Goal: Information Seeking & Learning: Understand process/instructions

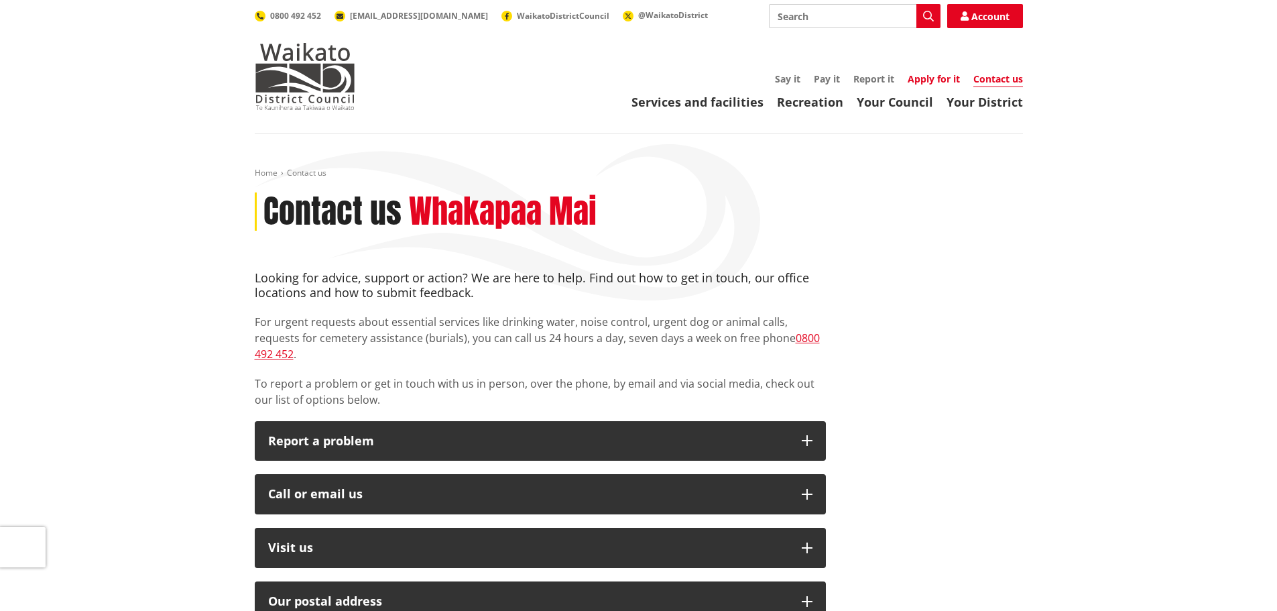
click at [938, 78] on link "Apply for it" at bounding box center [934, 78] width 52 height 13
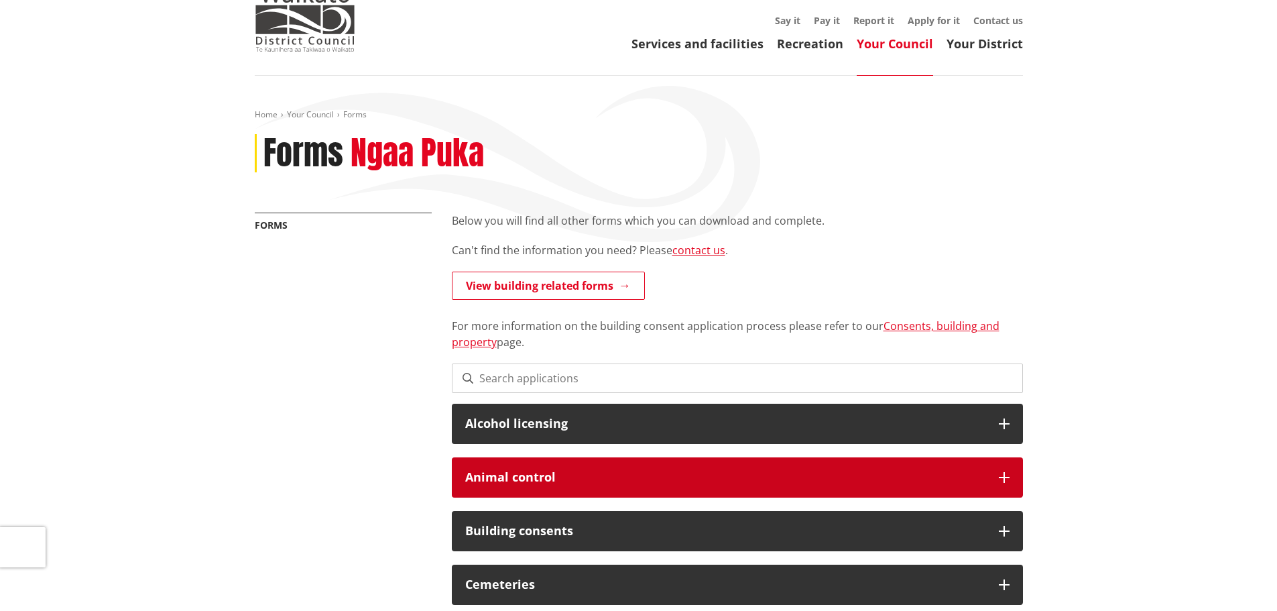
scroll to position [201, 0]
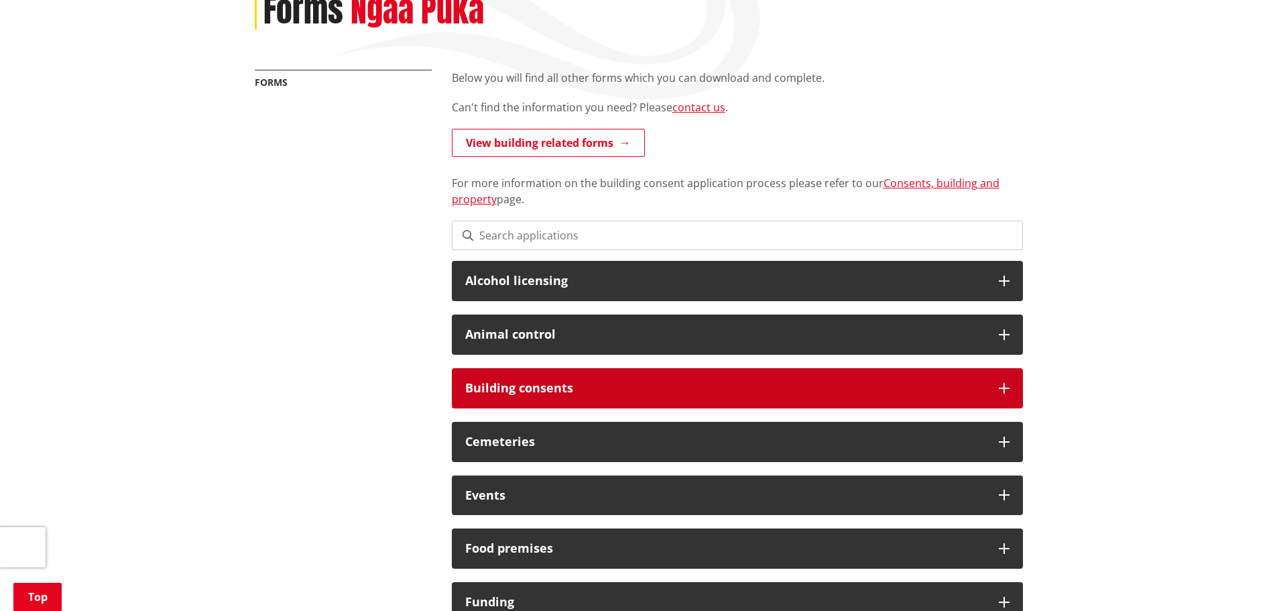
click at [526, 382] on h3 "Building consents" at bounding box center [725, 388] width 520 height 13
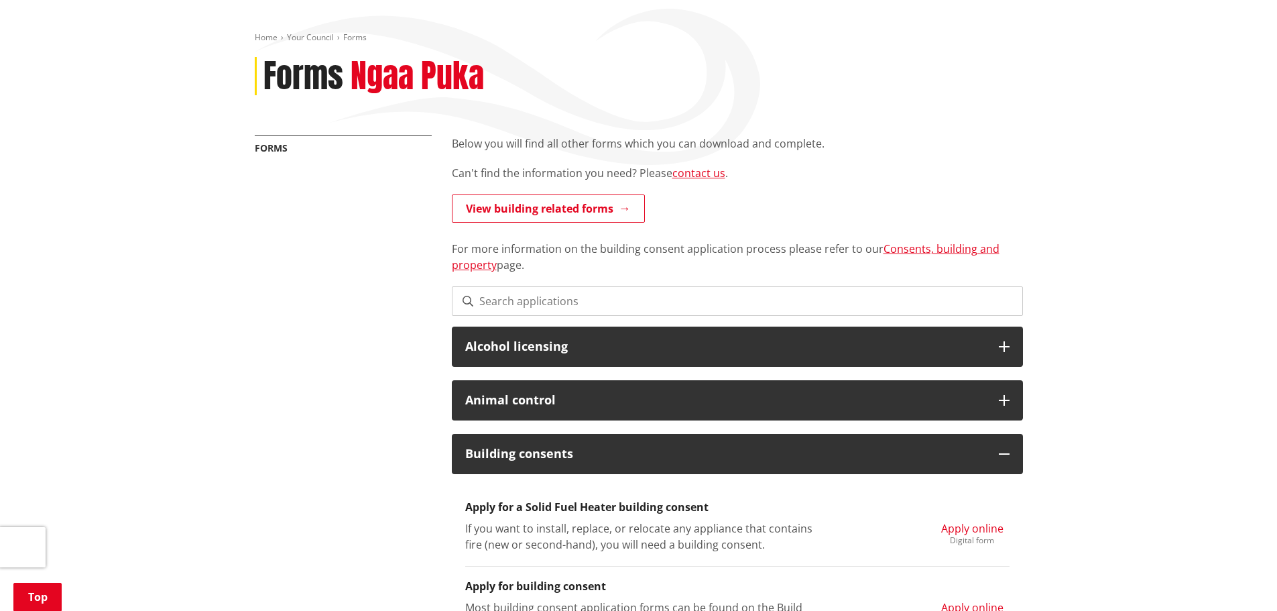
scroll to position [134, 0]
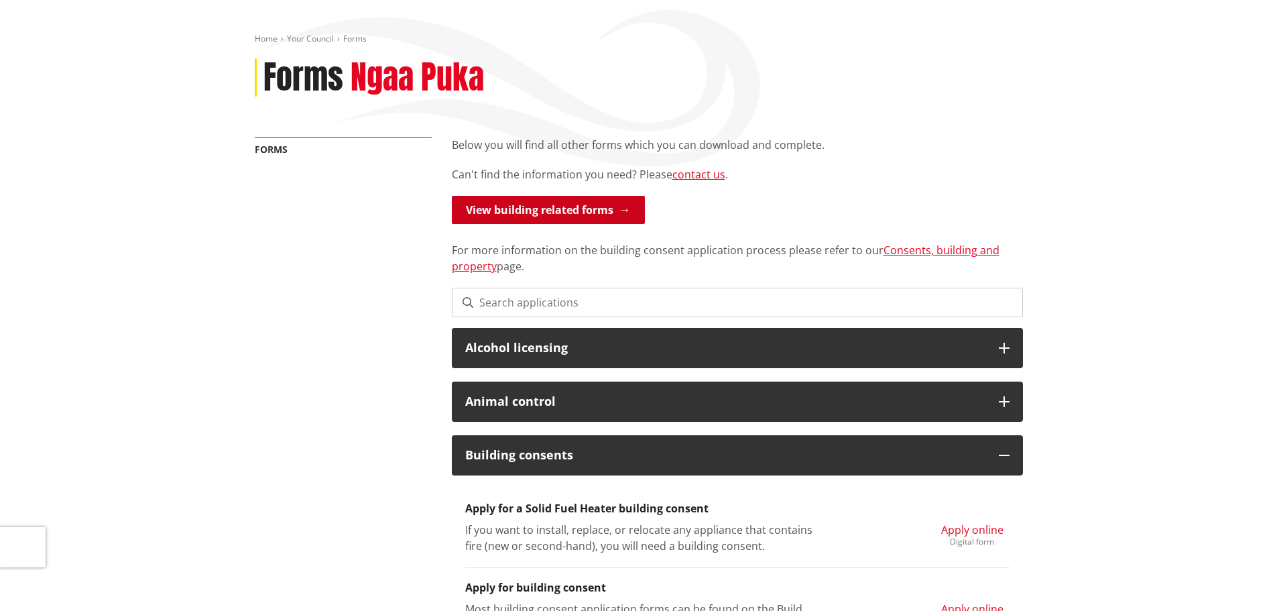
click at [587, 208] on link "View building related forms" at bounding box center [548, 210] width 193 height 28
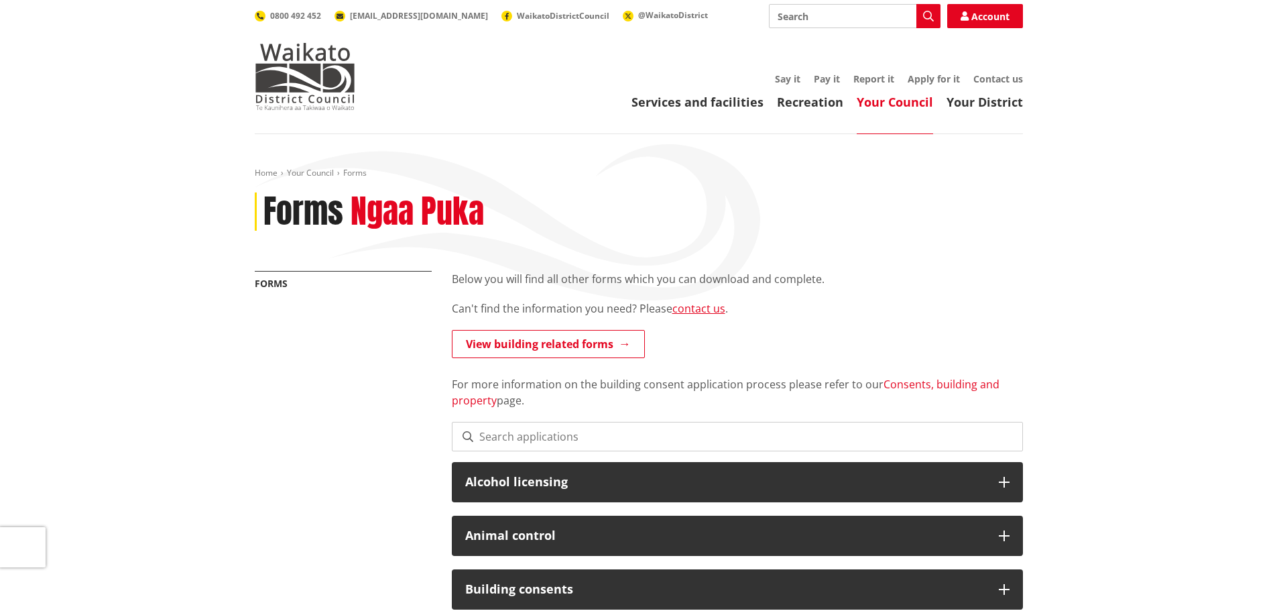
click at [930, 390] on link "Consents, building and property" at bounding box center [726, 392] width 548 height 31
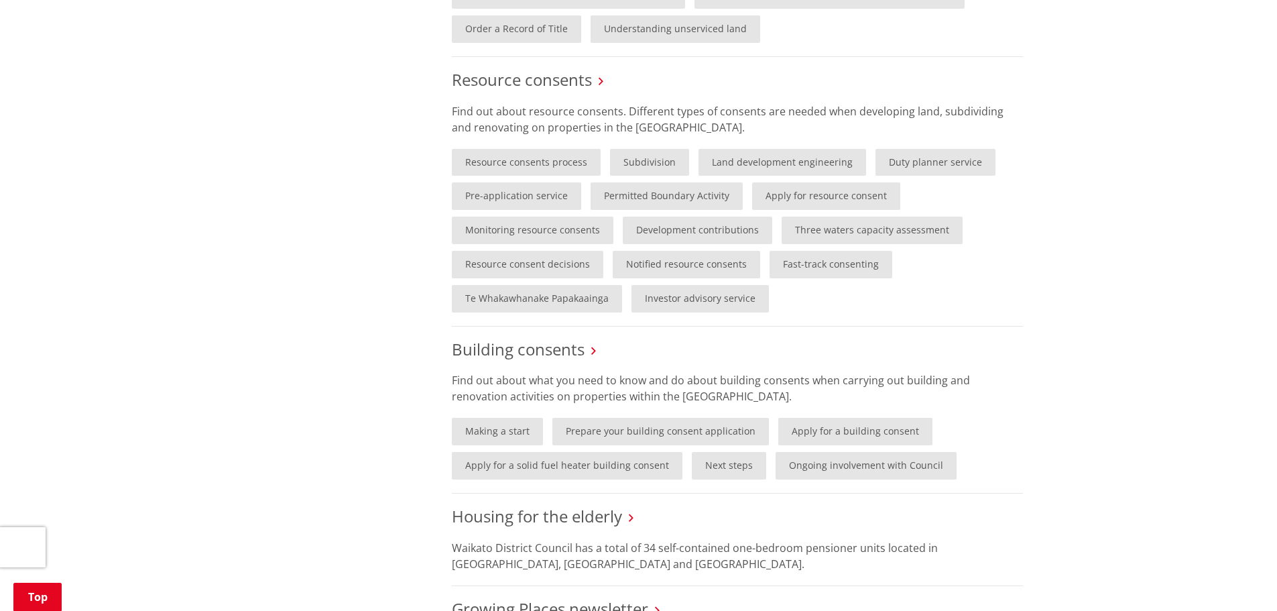
scroll to position [805, 0]
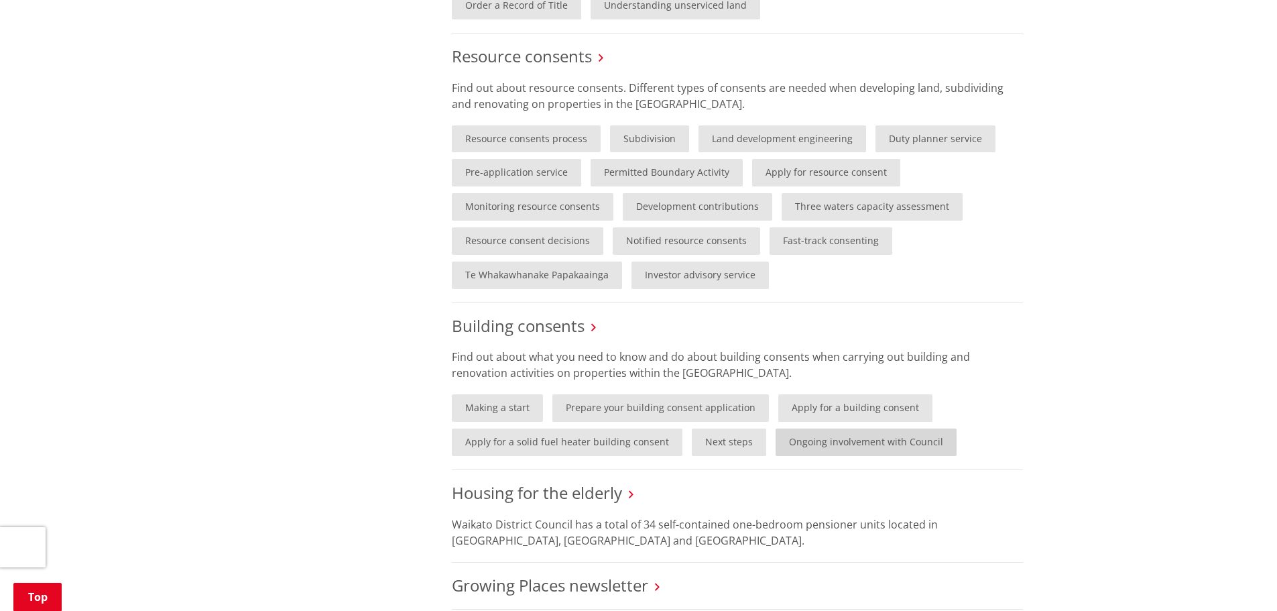
click at [804, 438] on link "Ongoing involvement with Council" at bounding box center [866, 441] width 181 height 27
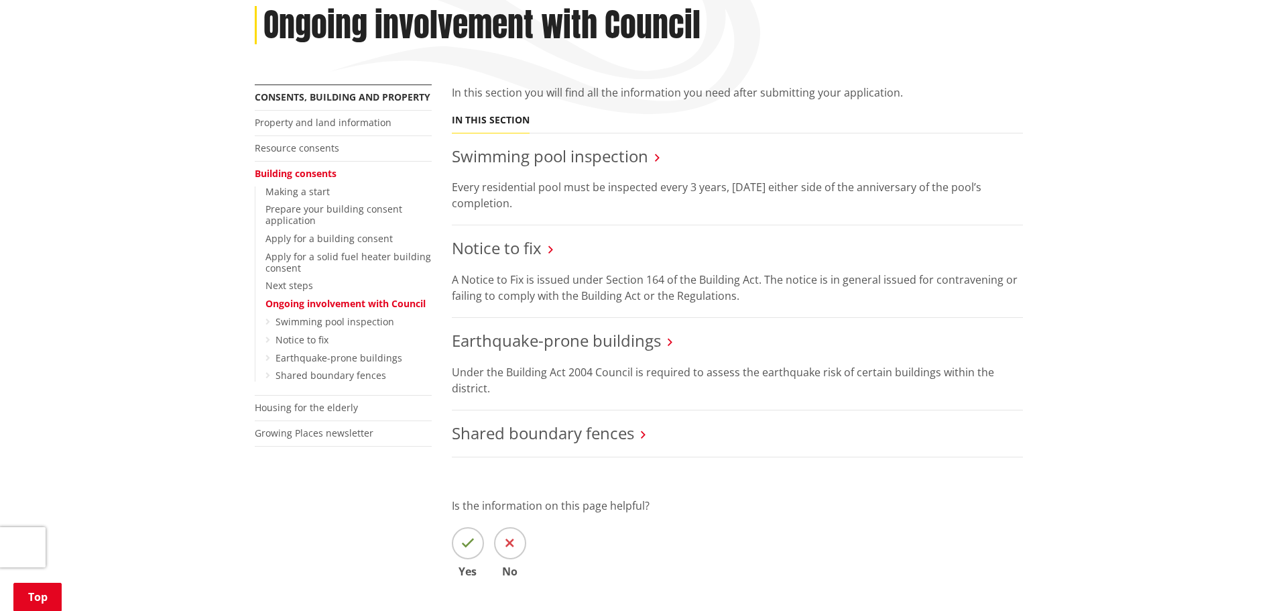
scroll to position [201, 0]
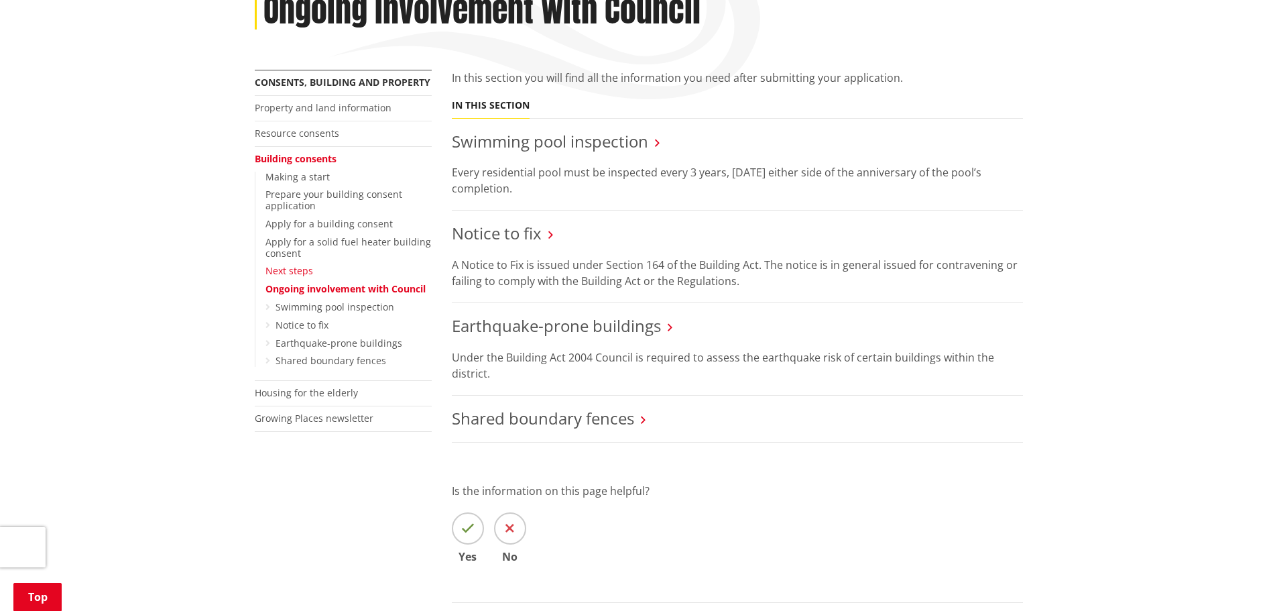
click at [272, 272] on link "Next steps" at bounding box center [290, 270] width 48 height 13
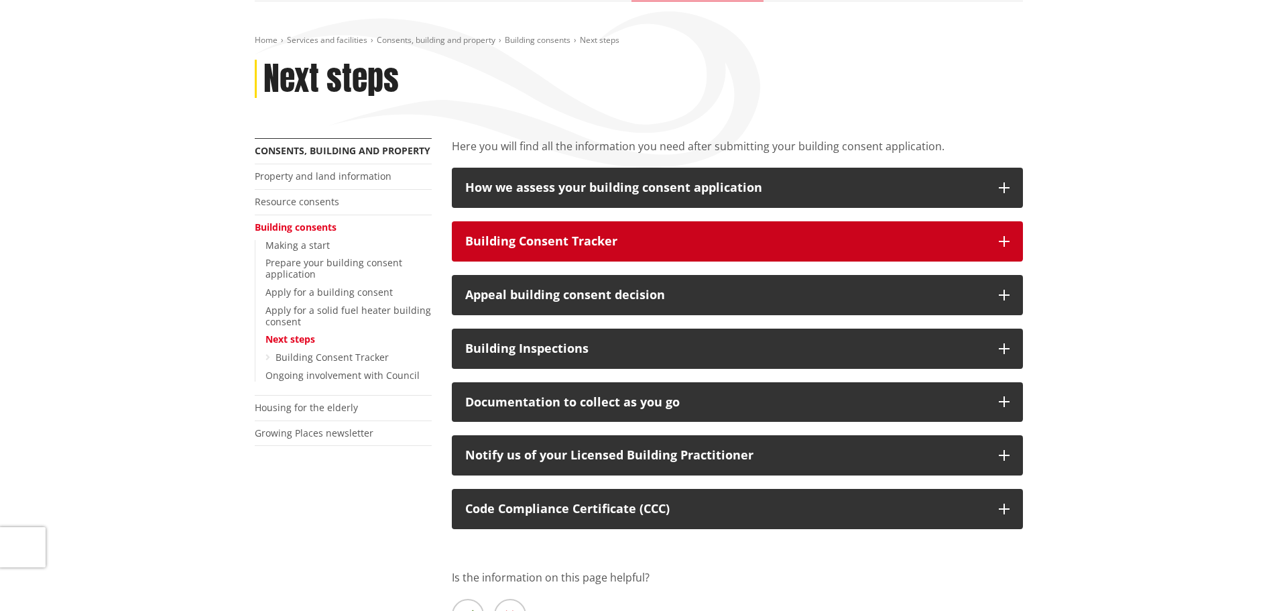
scroll to position [134, 0]
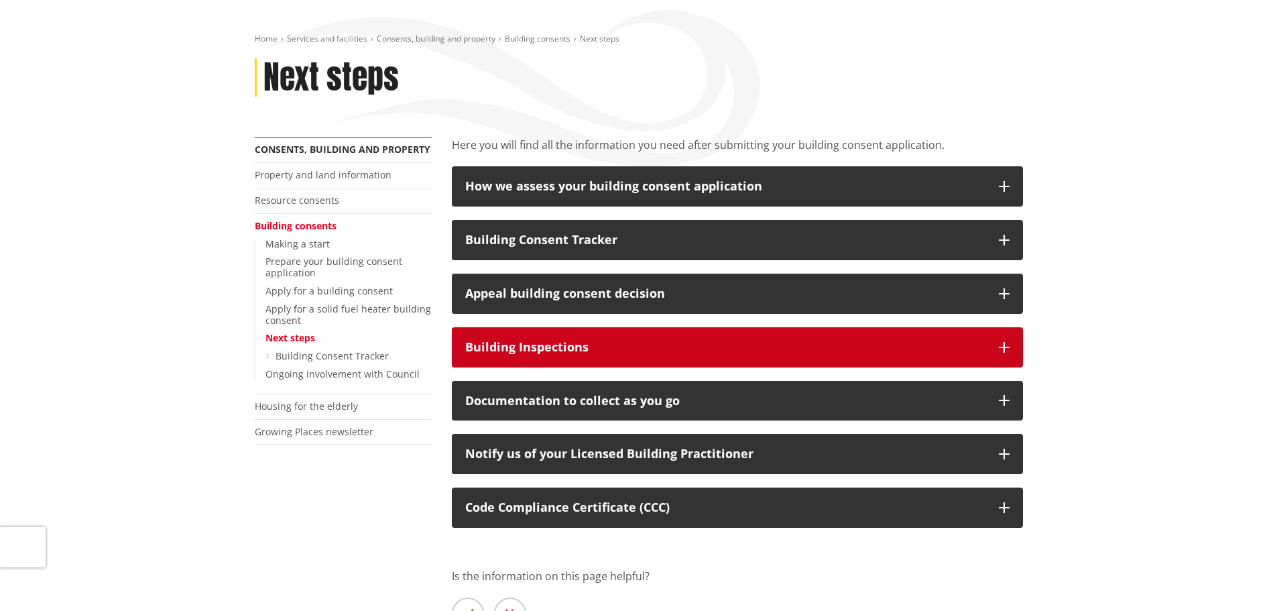
click at [522, 347] on div "Building Inspections" at bounding box center [725, 347] width 520 height 13
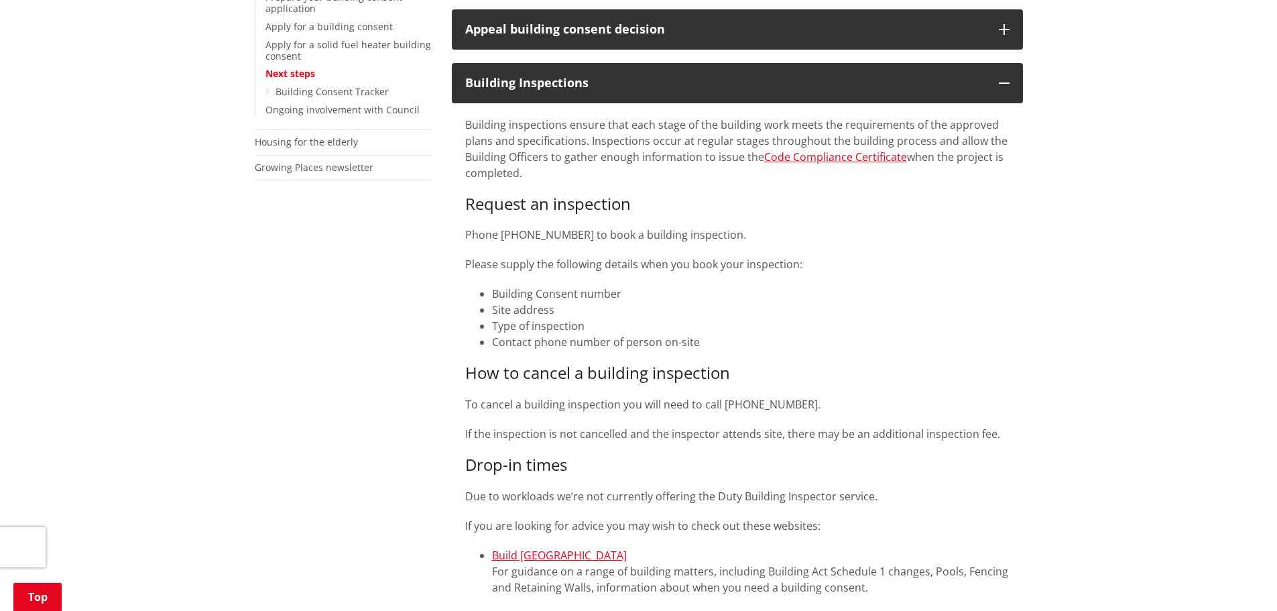
scroll to position [0, 0]
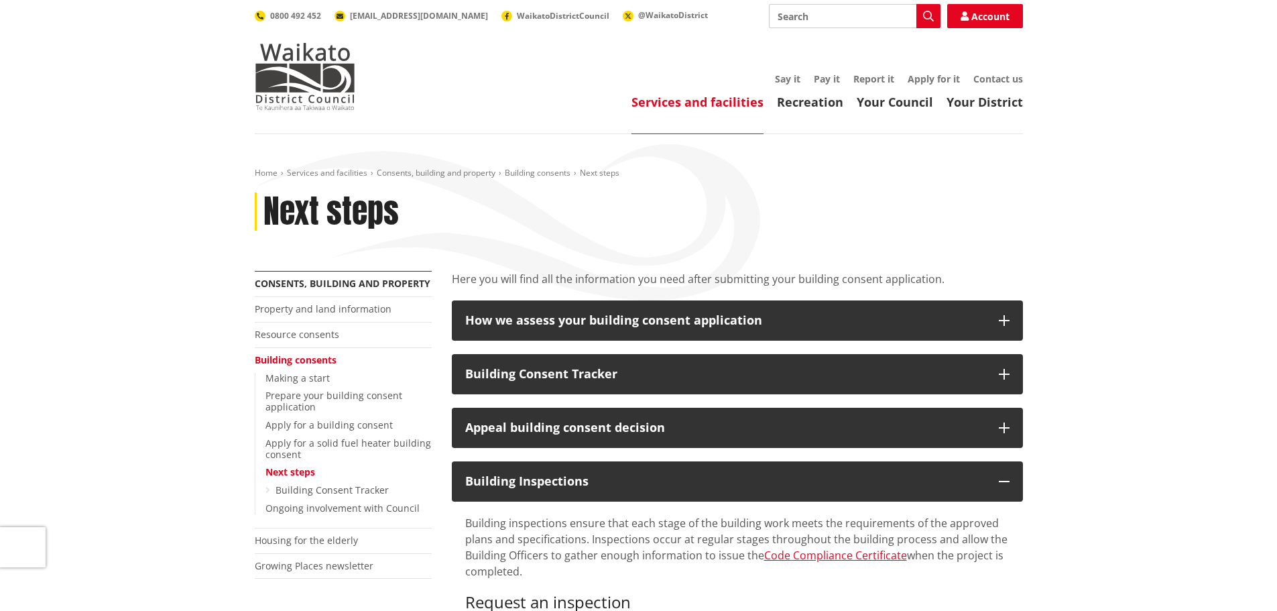
click at [834, 13] on input "Search" at bounding box center [855, 16] width 172 height 24
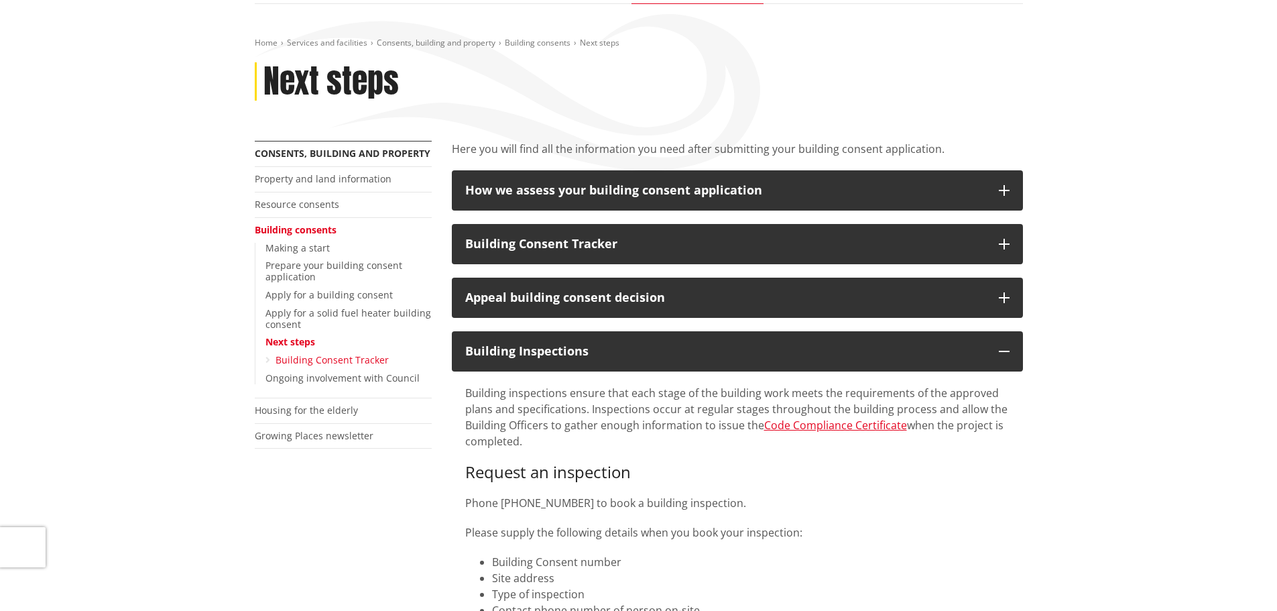
scroll to position [134, 0]
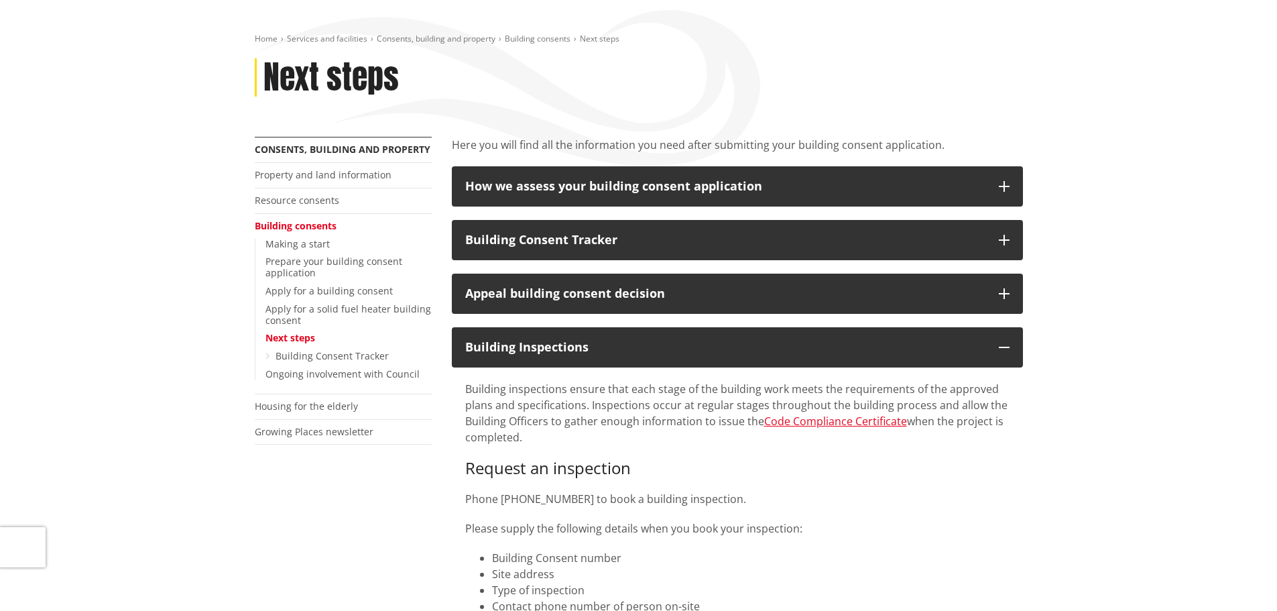
click at [296, 336] on link "Next steps" at bounding box center [291, 337] width 50 height 13
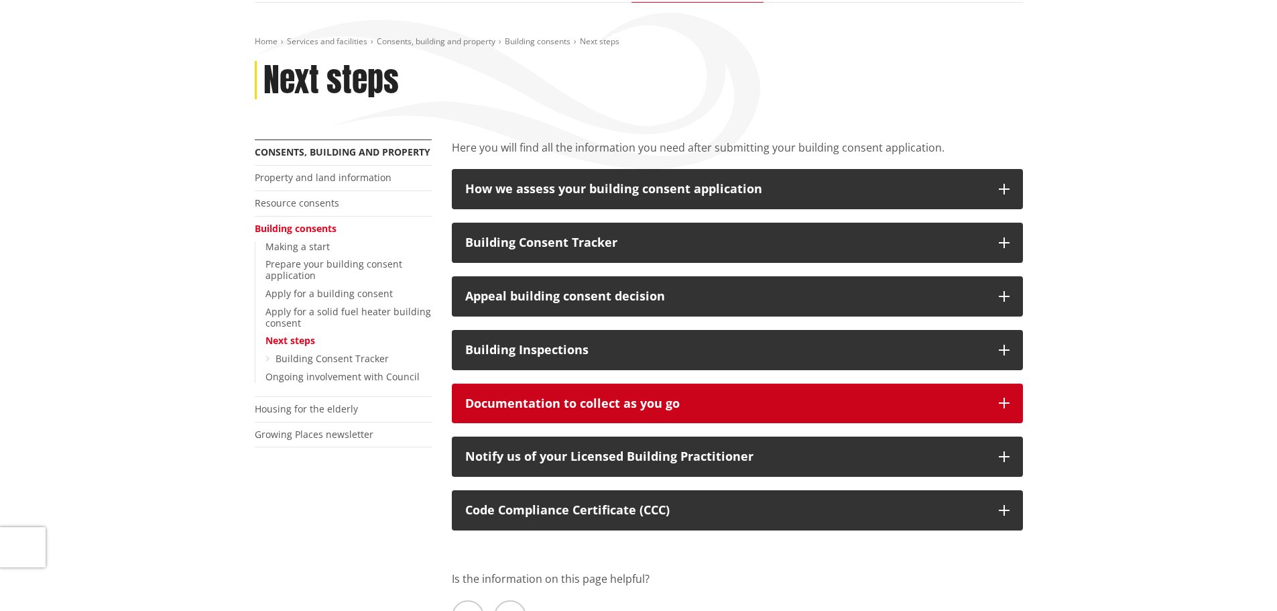
scroll to position [134, 0]
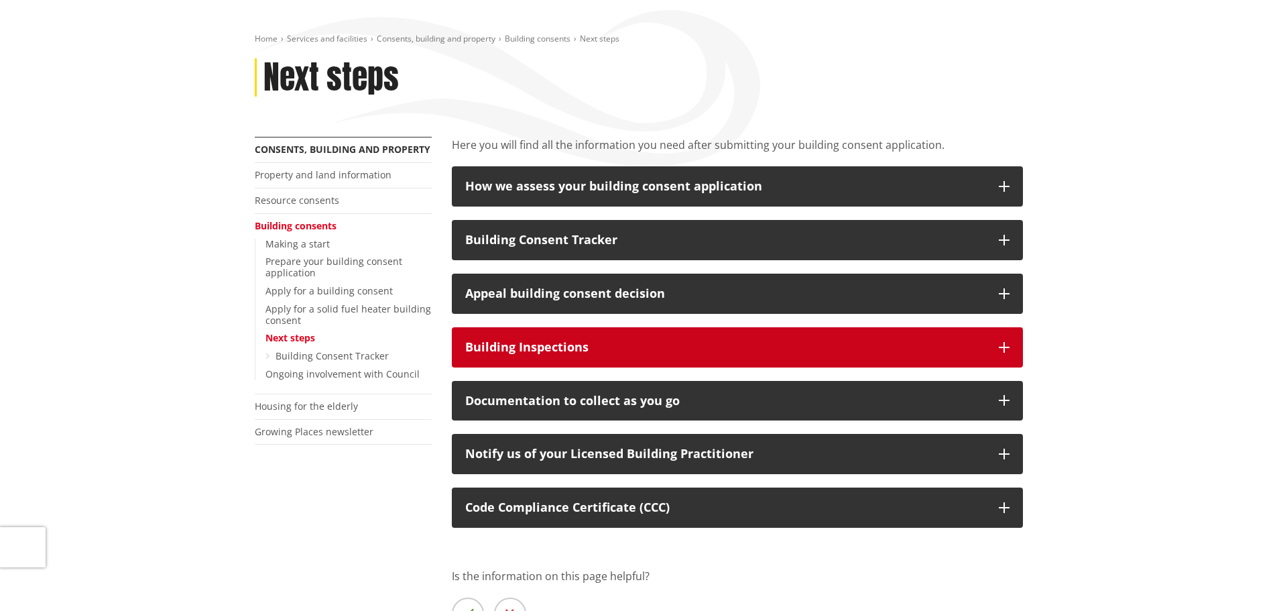
click at [522, 352] on div "Building Inspections" at bounding box center [725, 347] width 520 height 13
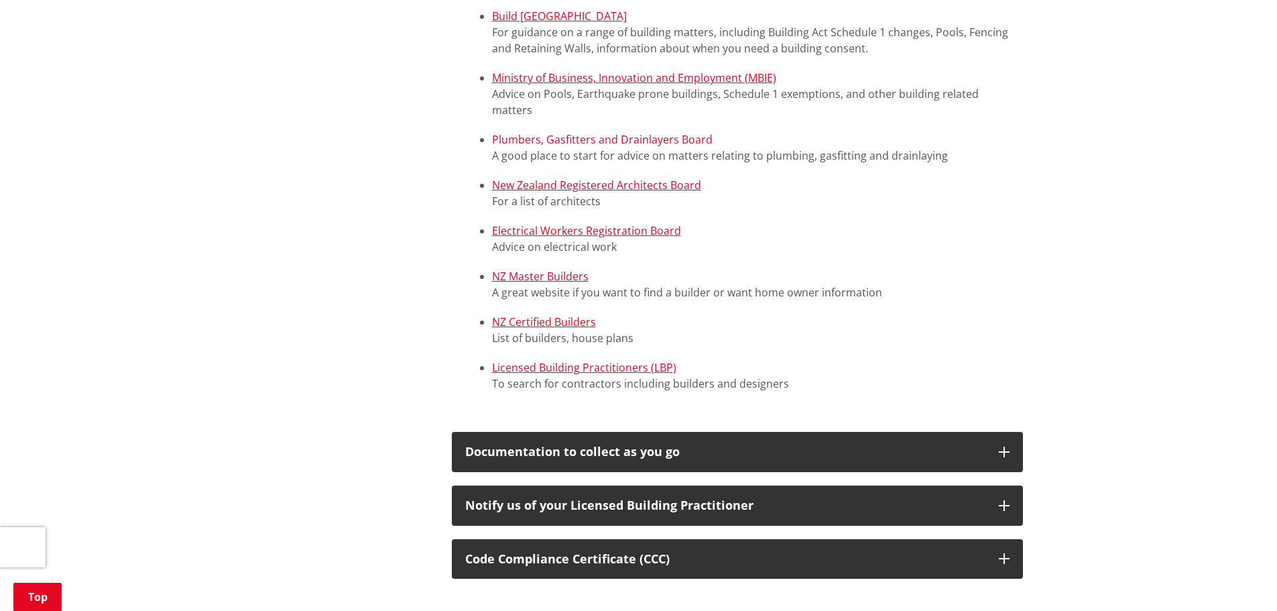
scroll to position [939, 0]
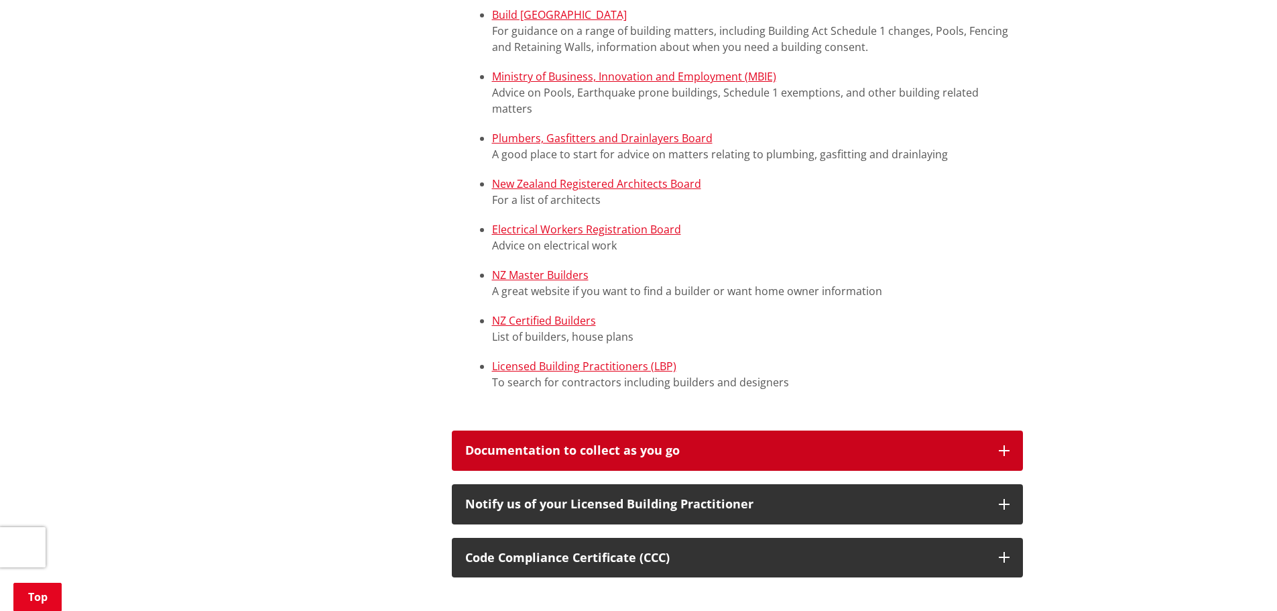
click at [589, 449] on div "Documentation to collect as you go" at bounding box center [725, 450] width 520 height 13
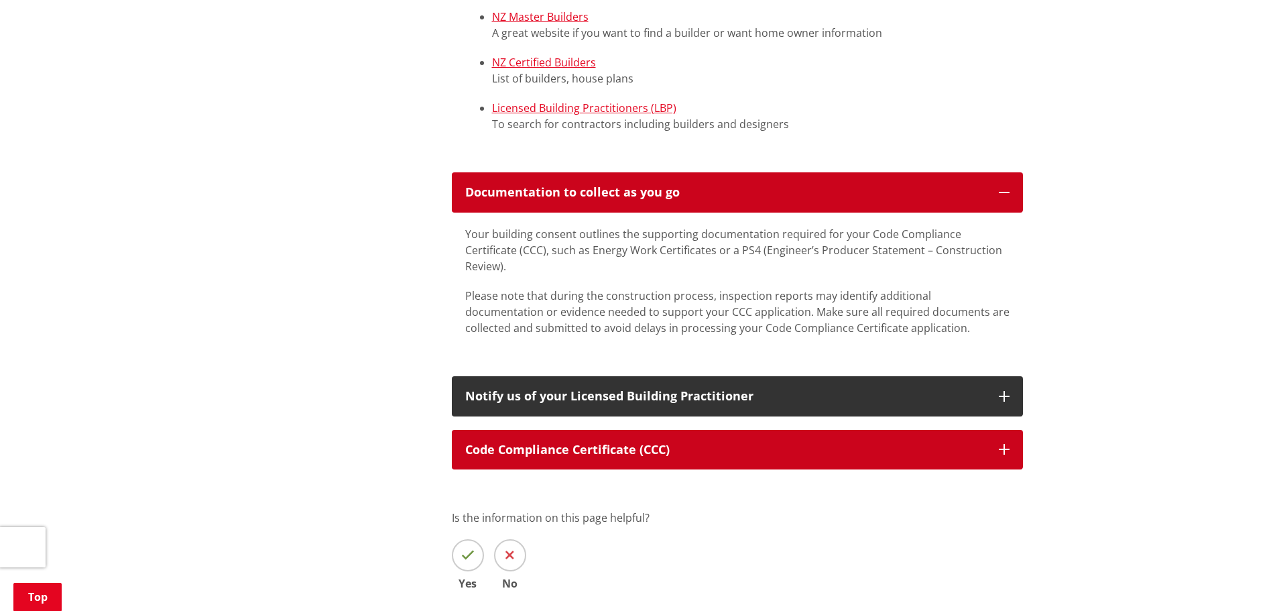
scroll to position [1207, 0]
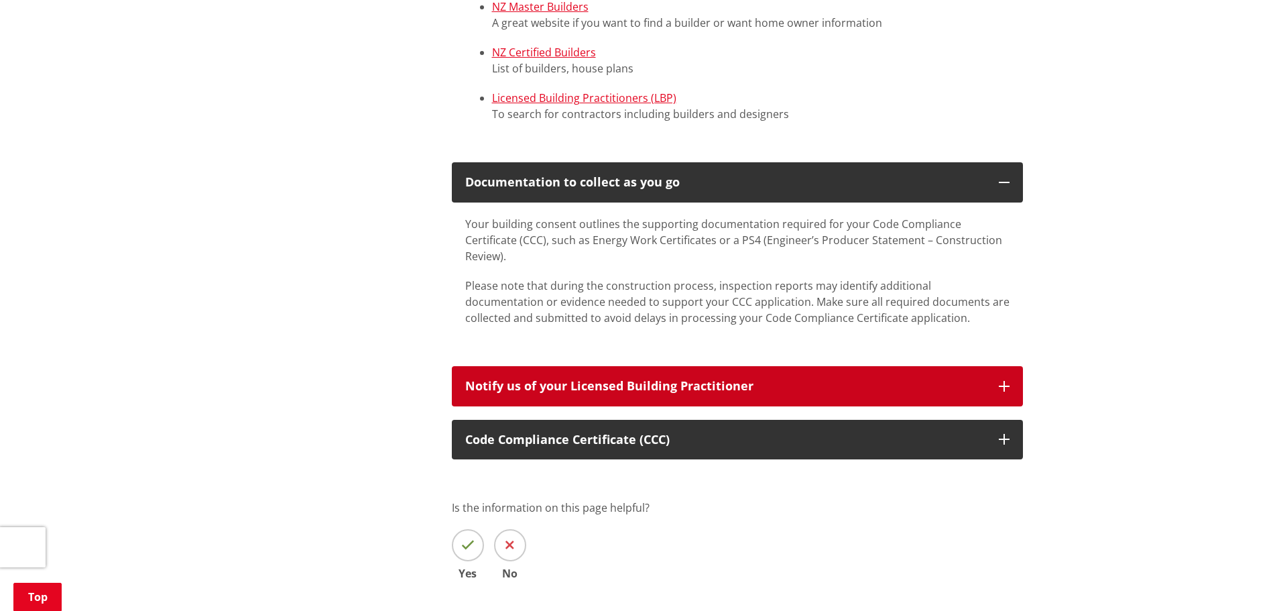
click at [568, 379] on div "Notify us of your Licensed Building Practitioner" at bounding box center [725, 385] width 520 height 13
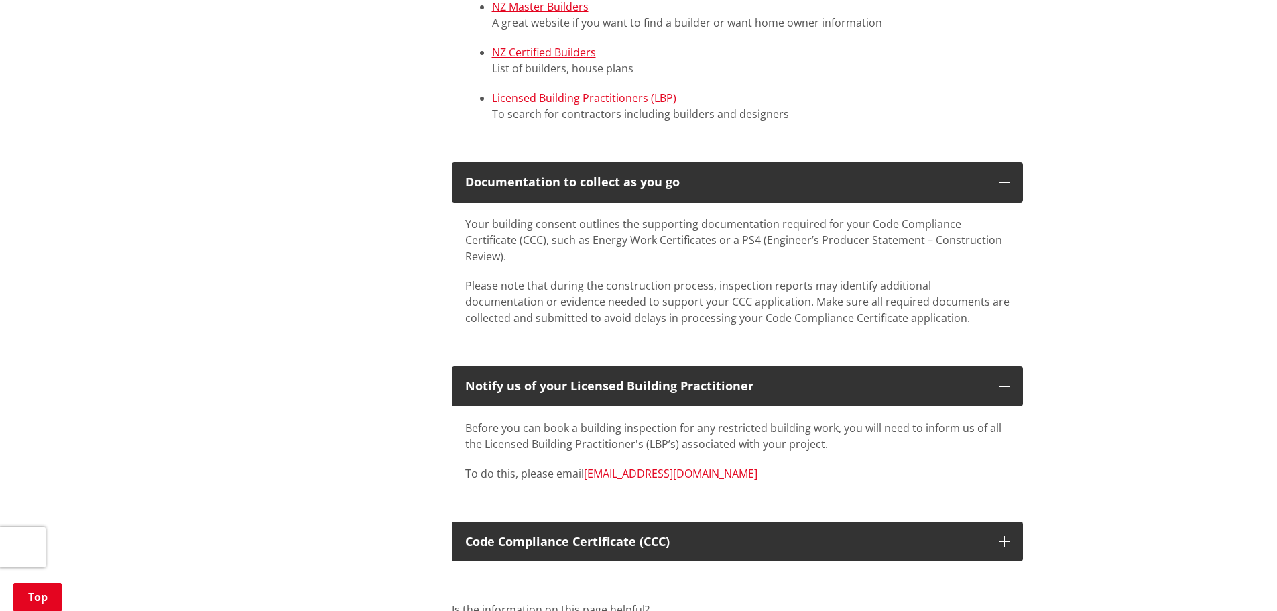
click at [660, 466] on link "[EMAIL_ADDRESS][DOMAIN_NAME]" at bounding box center [671, 473] width 174 height 15
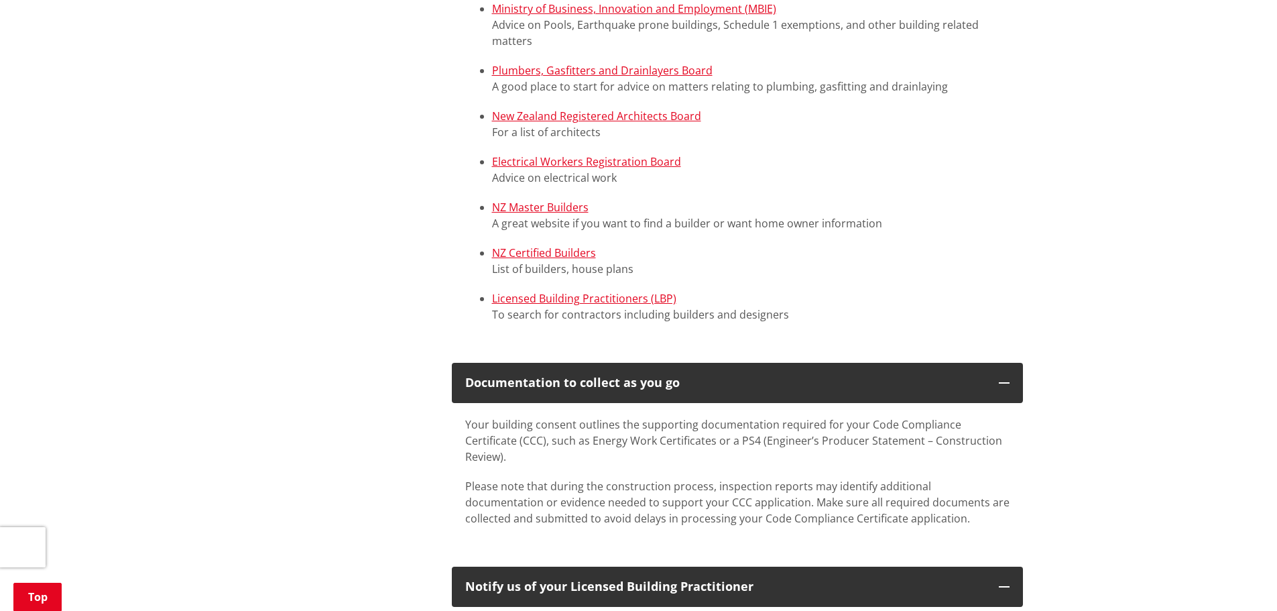
scroll to position [1006, 0]
